Goal: Information Seeking & Learning: Stay updated

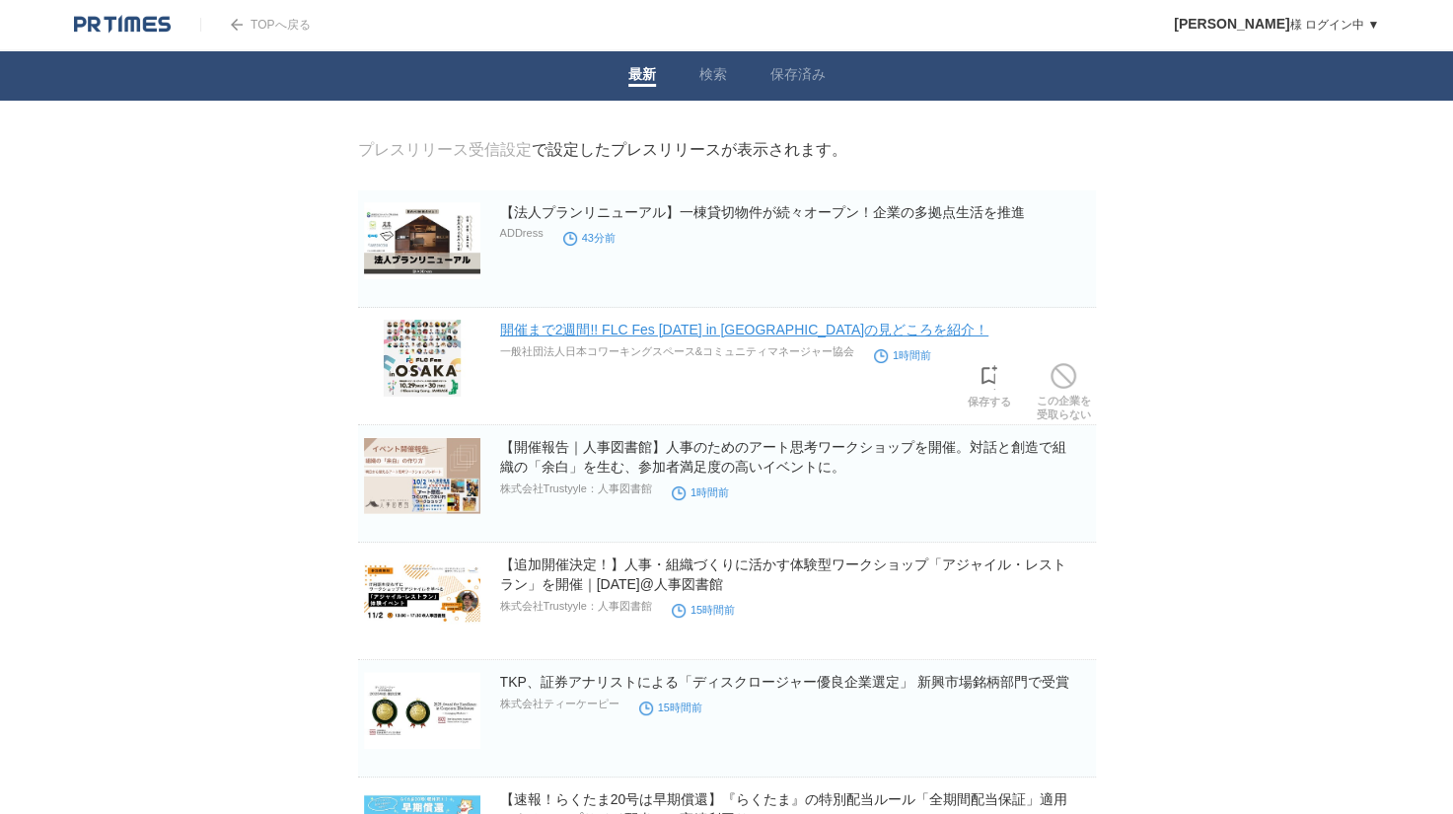
click at [735, 337] on link "開催まで2週間!! FLC Fes [DATE] in [GEOGRAPHIC_DATA]の見どころを紹介！" at bounding box center [744, 330] width 489 height 16
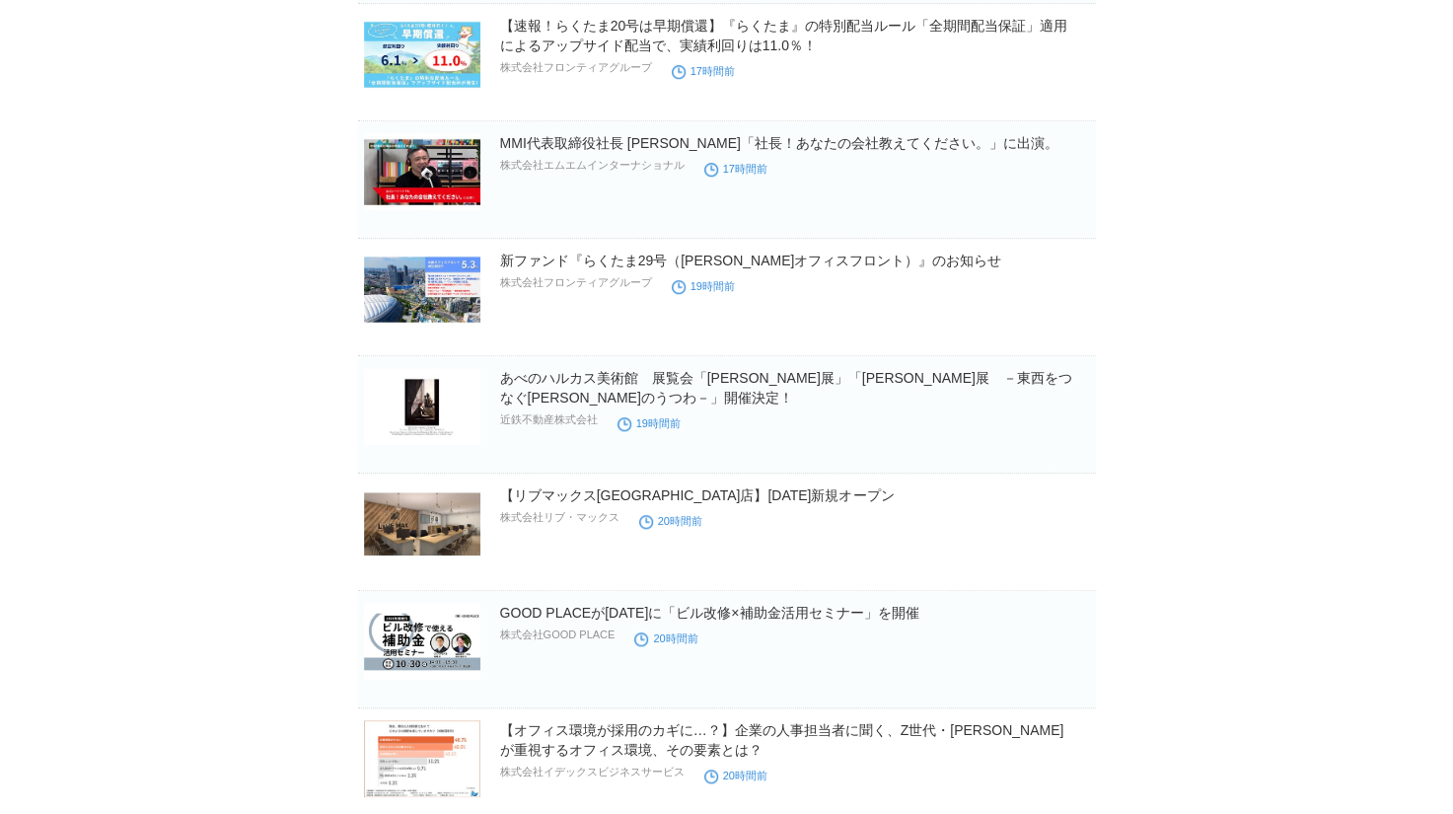
scroll to position [774, 0]
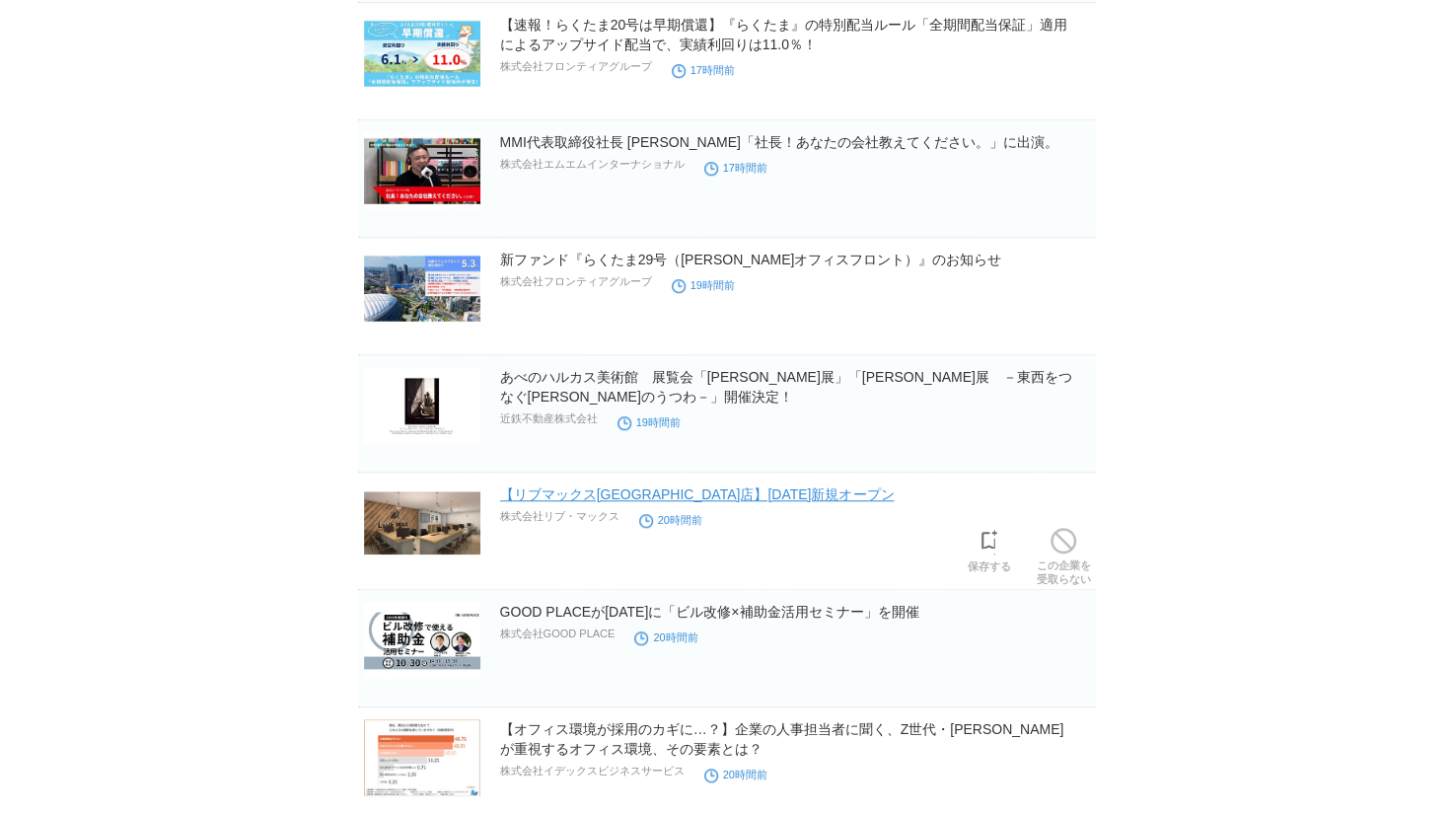
click at [840, 493] on link "【リブマックス[GEOGRAPHIC_DATA]店】[DATE]新規オープン" at bounding box center [697, 494] width 394 height 16
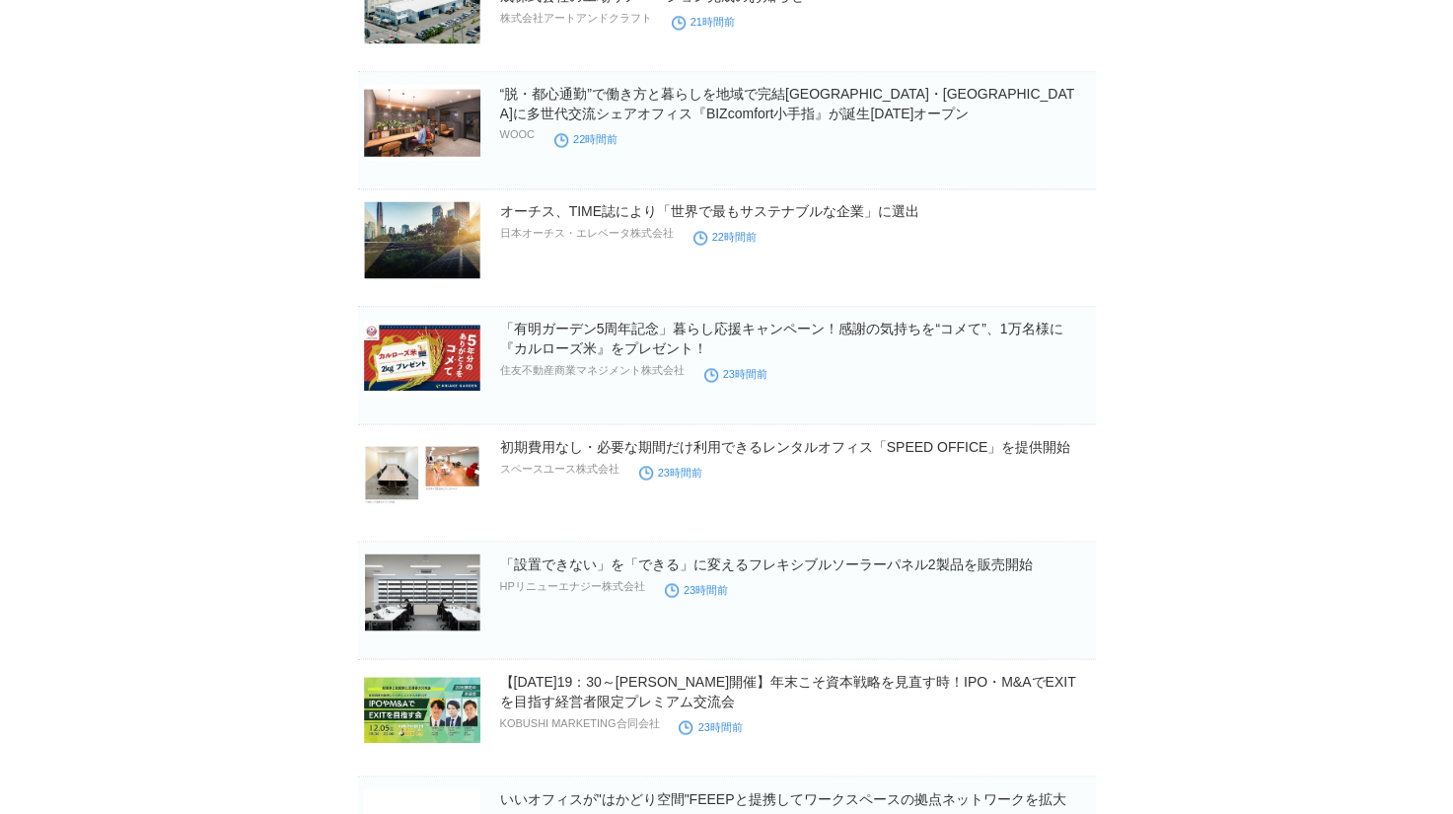
scroll to position [1762, 0]
click at [719, 447] on link "初期費用なし・必要な期間だけ利用できるレンタルオフィス「SPEED OFFICE」を提供開始" at bounding box center [785, 445] width 571 height 16
click at [1244, 541] on body "TOPへ戻る [PERSON_NAME] 様 ログイン中 ▼ プレスリリース受信設定 フォロー 除外リスト アカウント設定 閲覧履歴 退会手続き PR TIM…" at bounding box center [726, 729] width 1453 height 4983
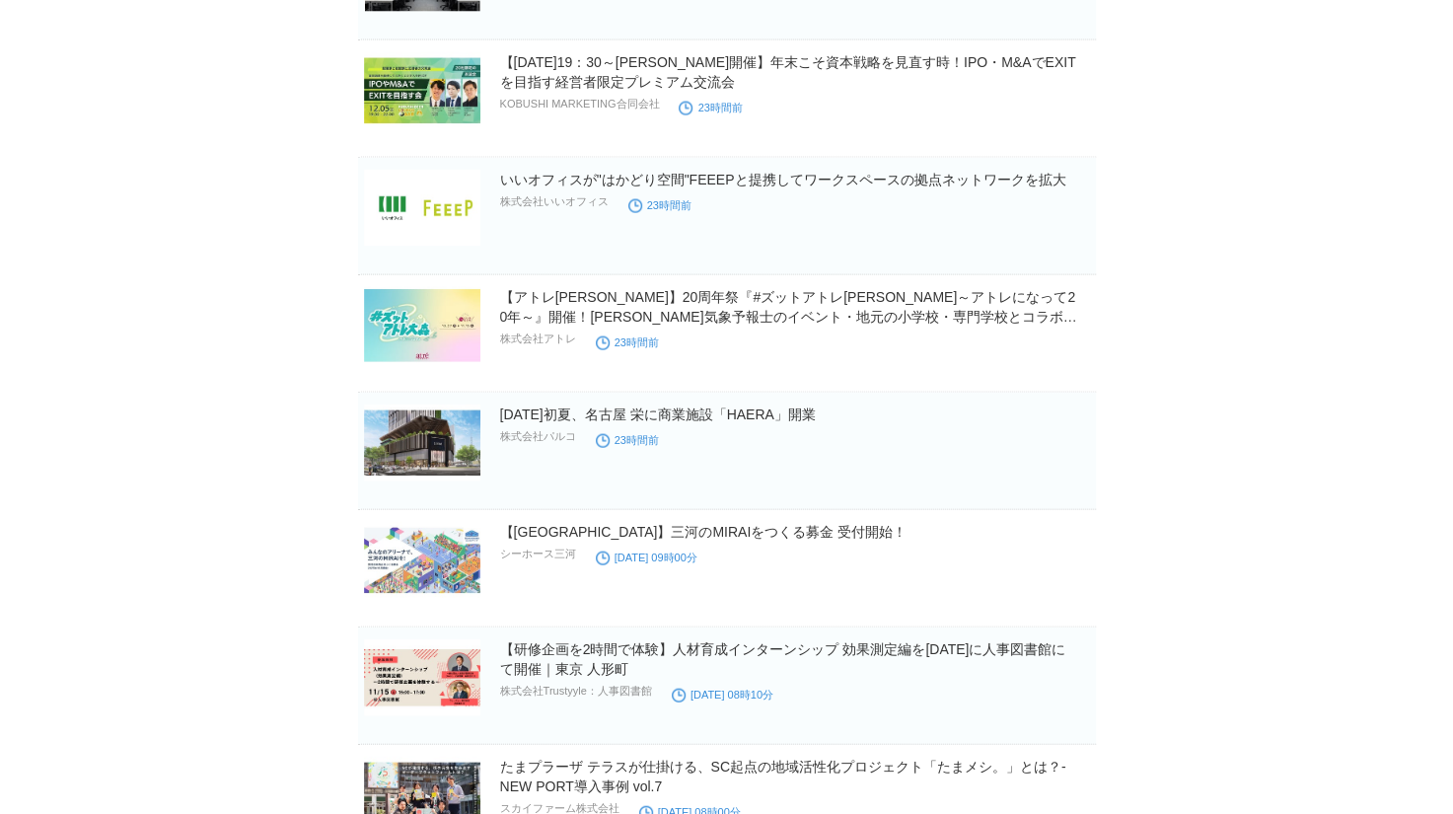
scroll to position [2382, 0]
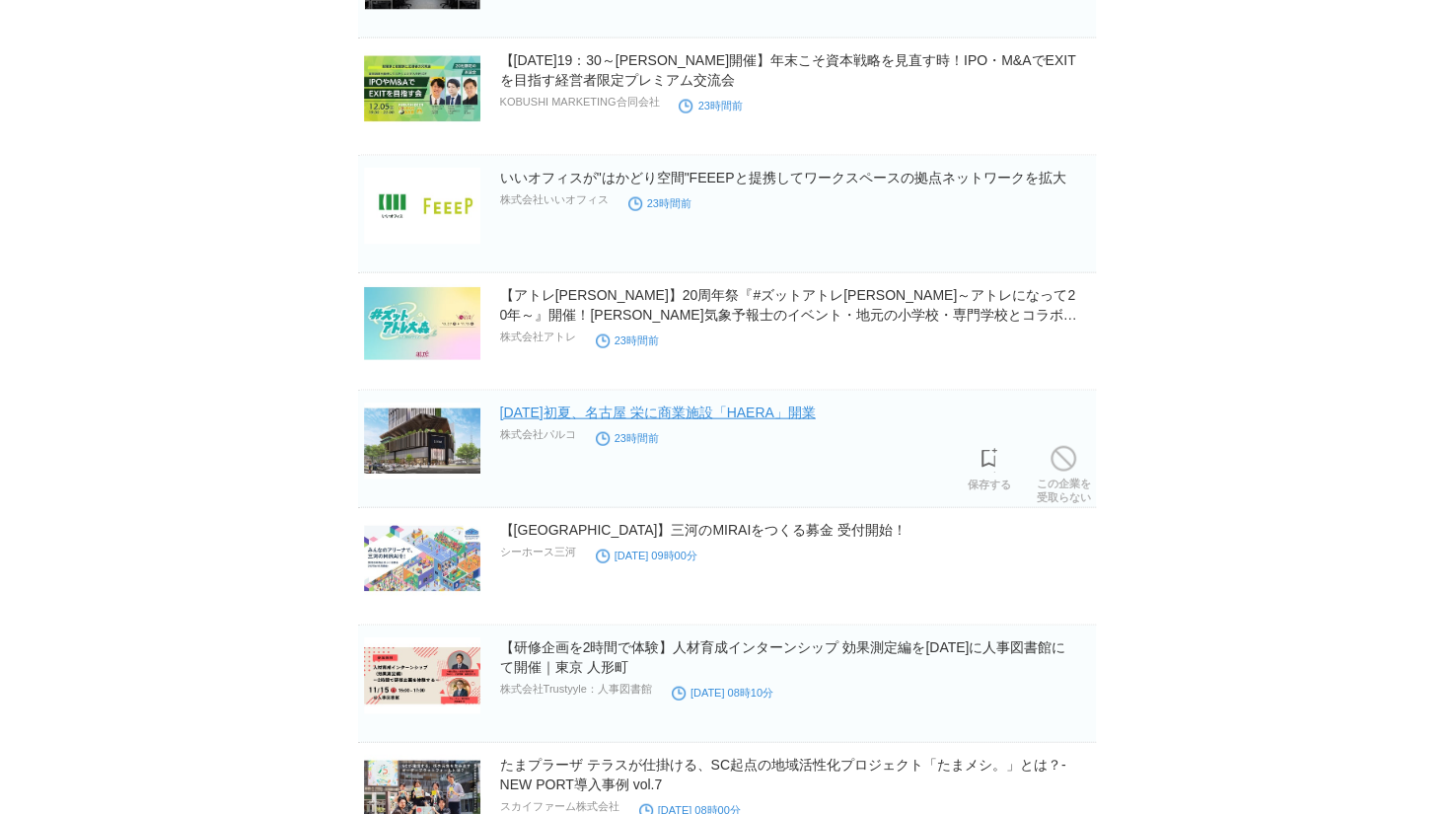
click at [721, 404] on link "[DATE]初夏、名古屋 栄に商業施設「HAERA」開業" at bounding box center [658, 412] width 316 height 16
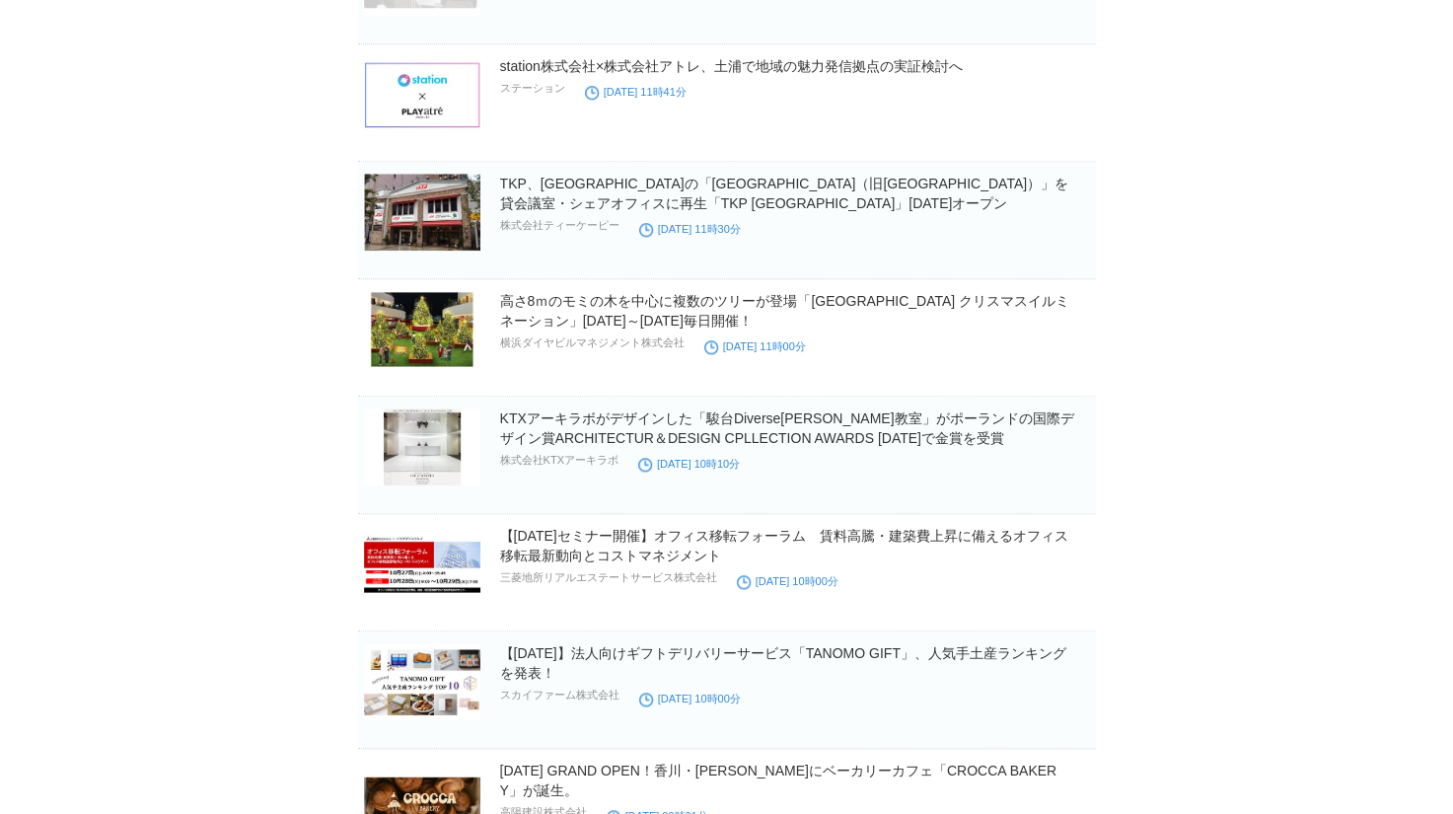
scroll to position [5422, 0]
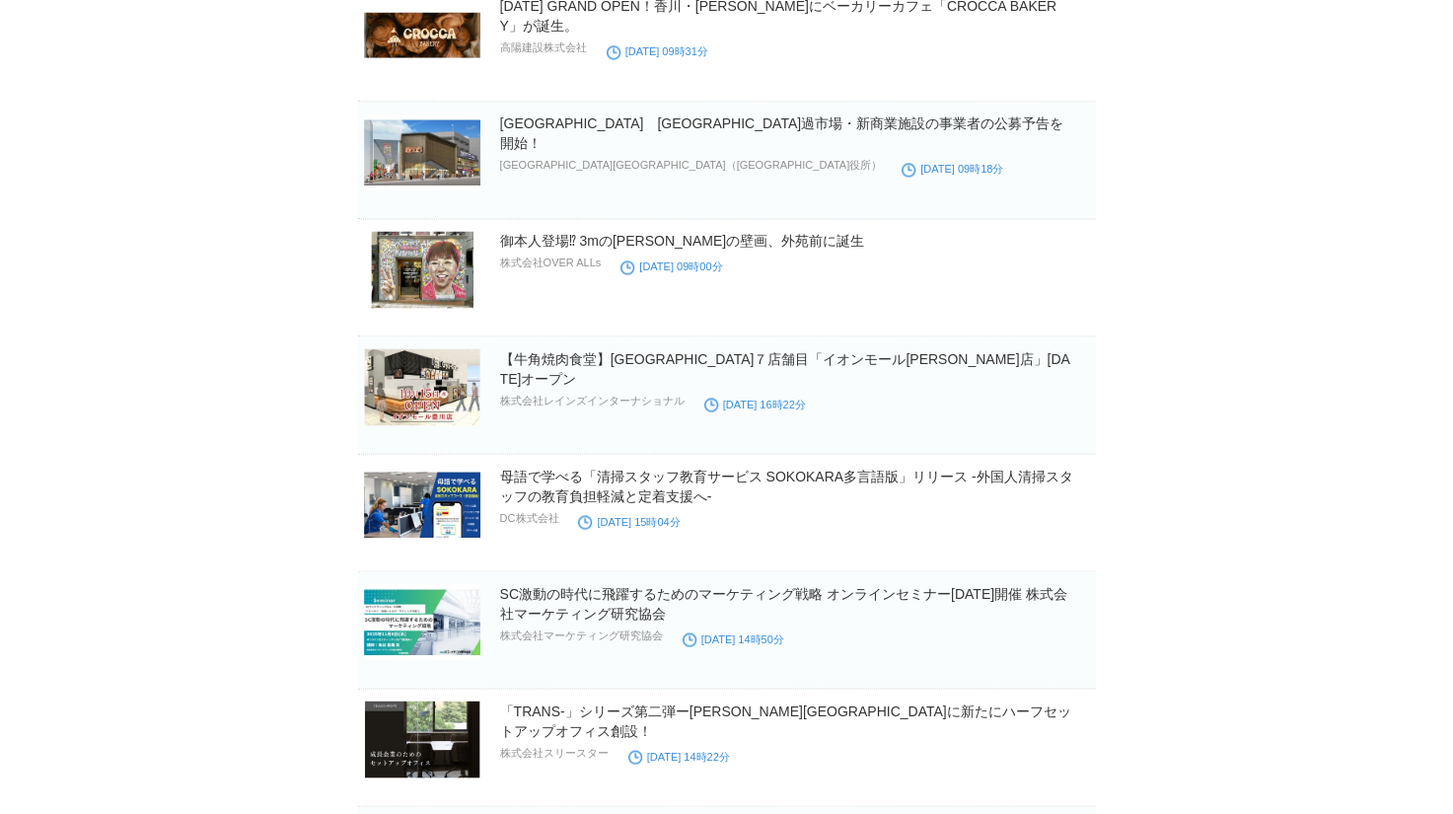
scroll to position [6191, 0]
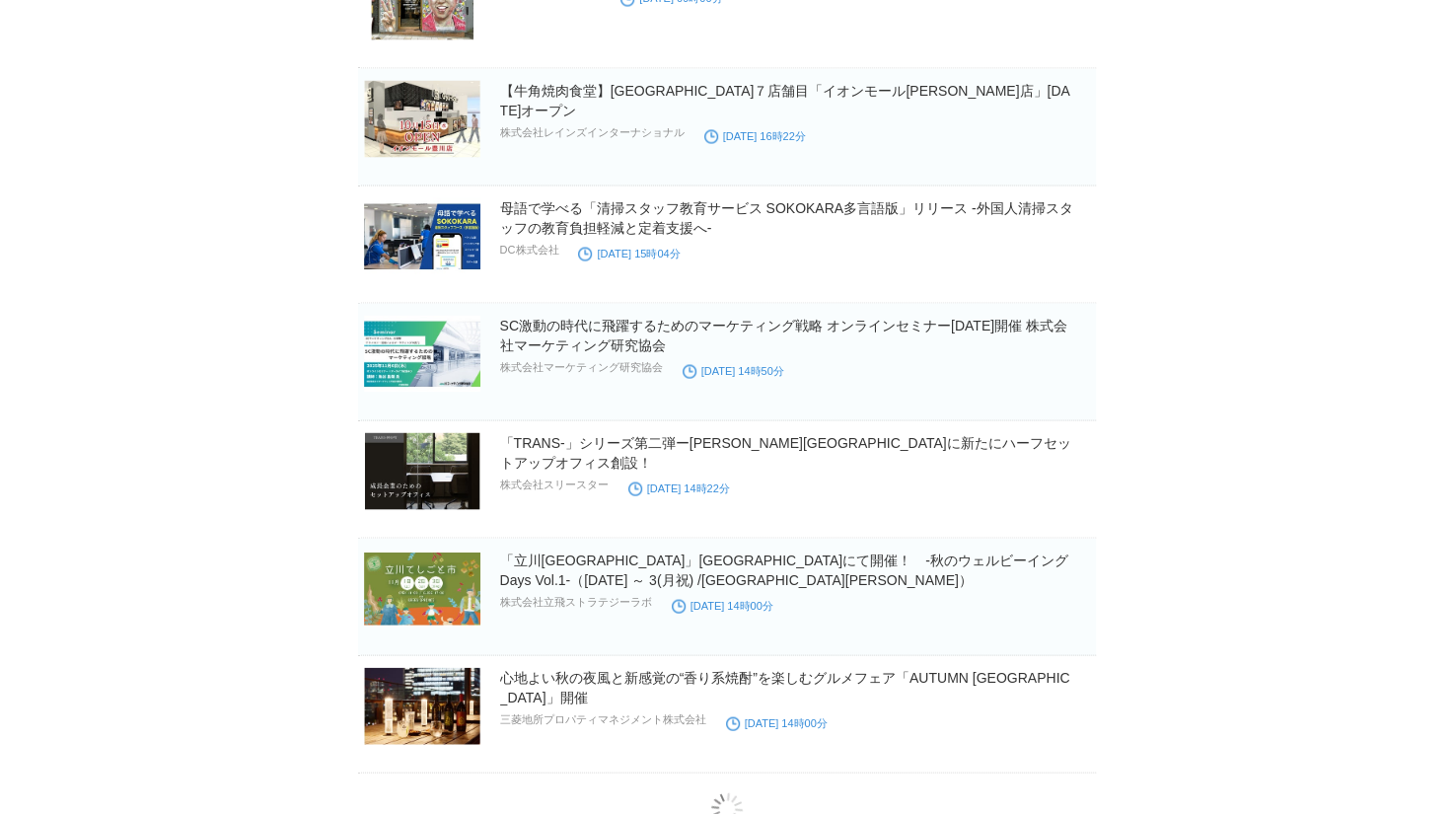
scroll to position [6501, 0]
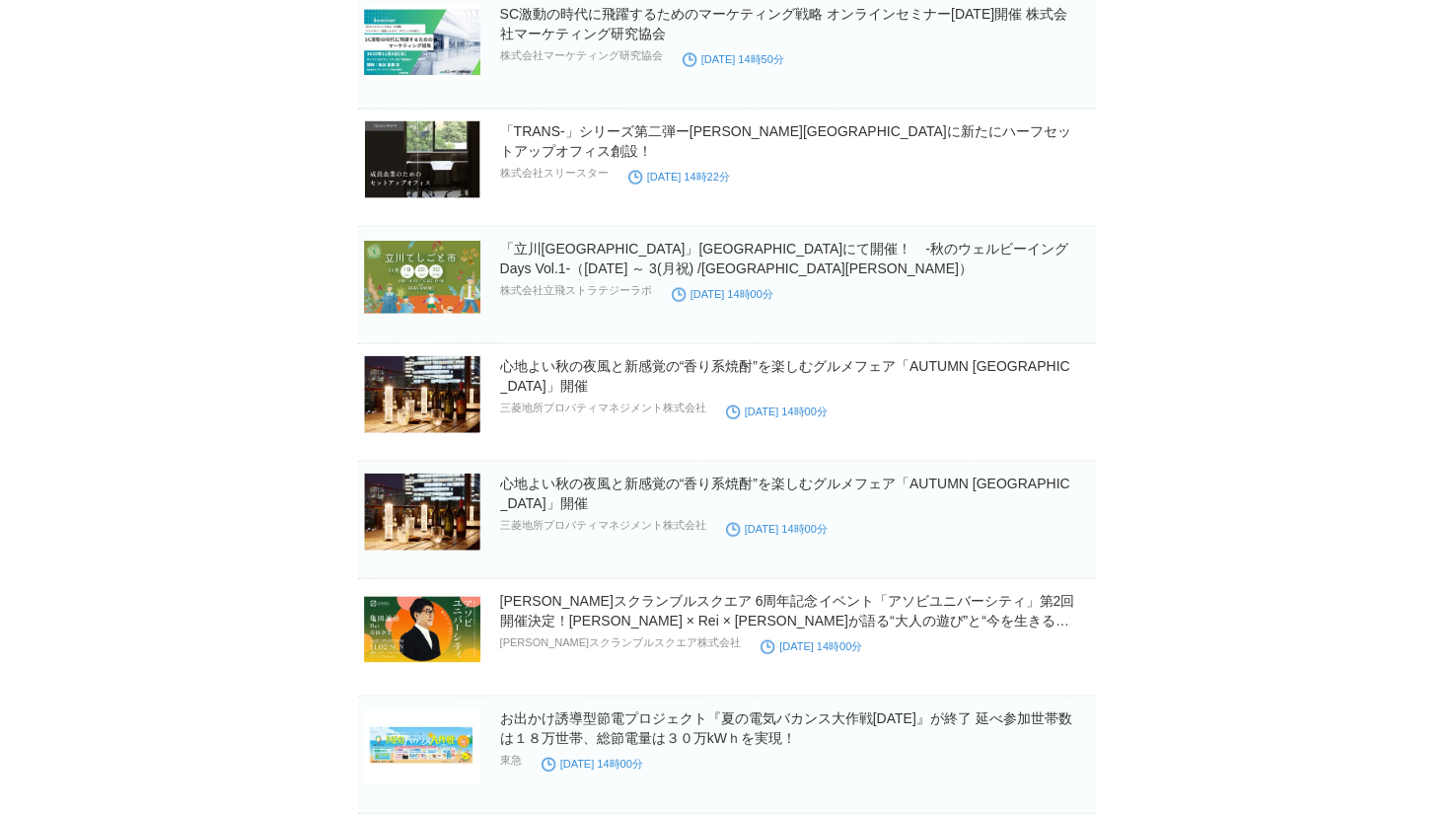
scroll to position [6829, 0]
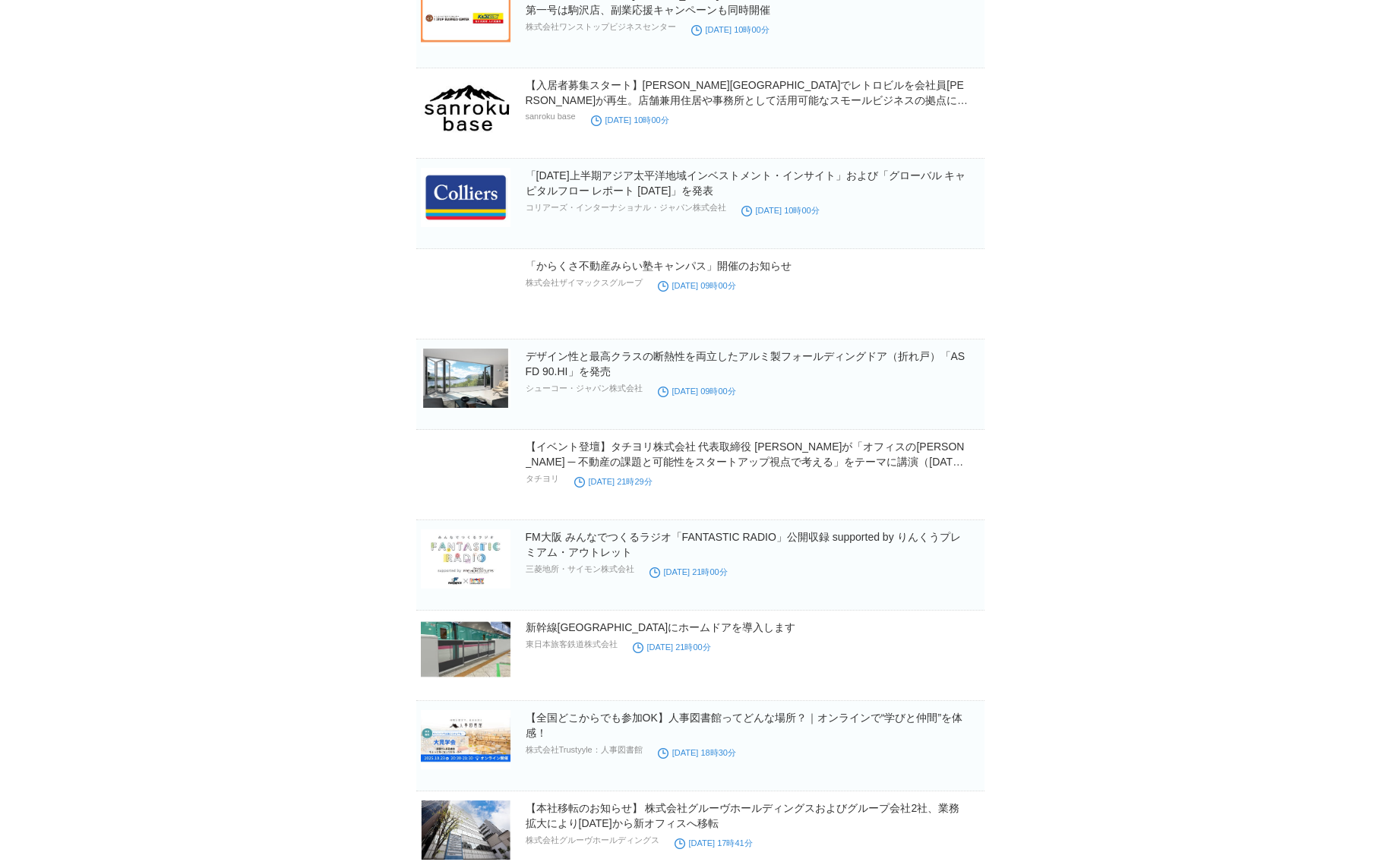
scroll to position [8401, 0]
